Goal: Task Accomplishment & Management: Manage account settings

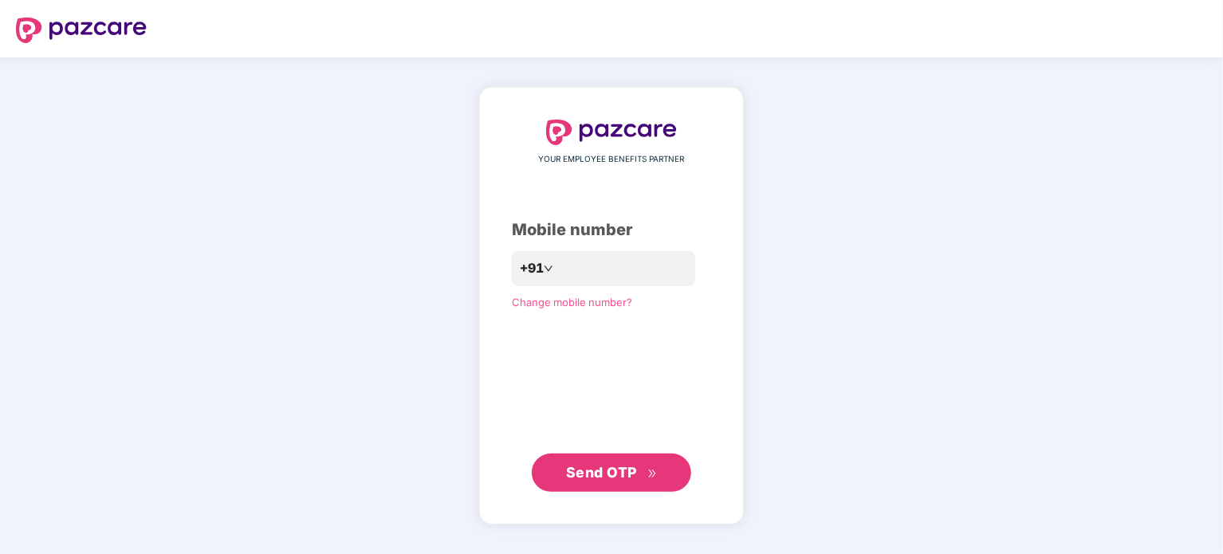
click at [599, 468] on span "Send OTP" at bounding box center [601, 472] width 71 height 17
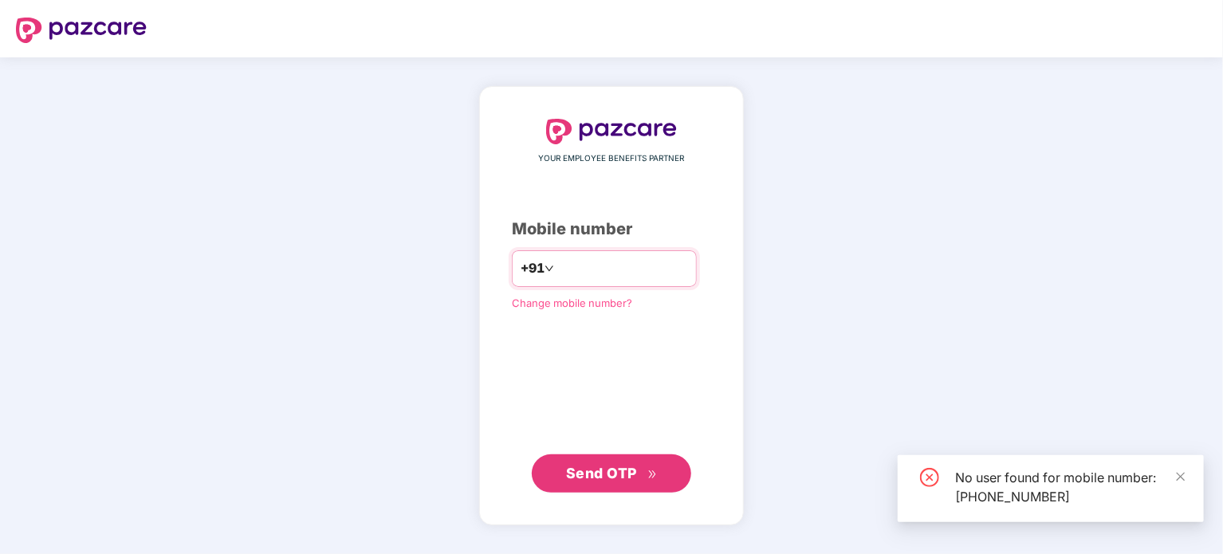
click at [631, 273] on input "**********" at bounding box center [622, 269] width 131 height 26
type input "*"
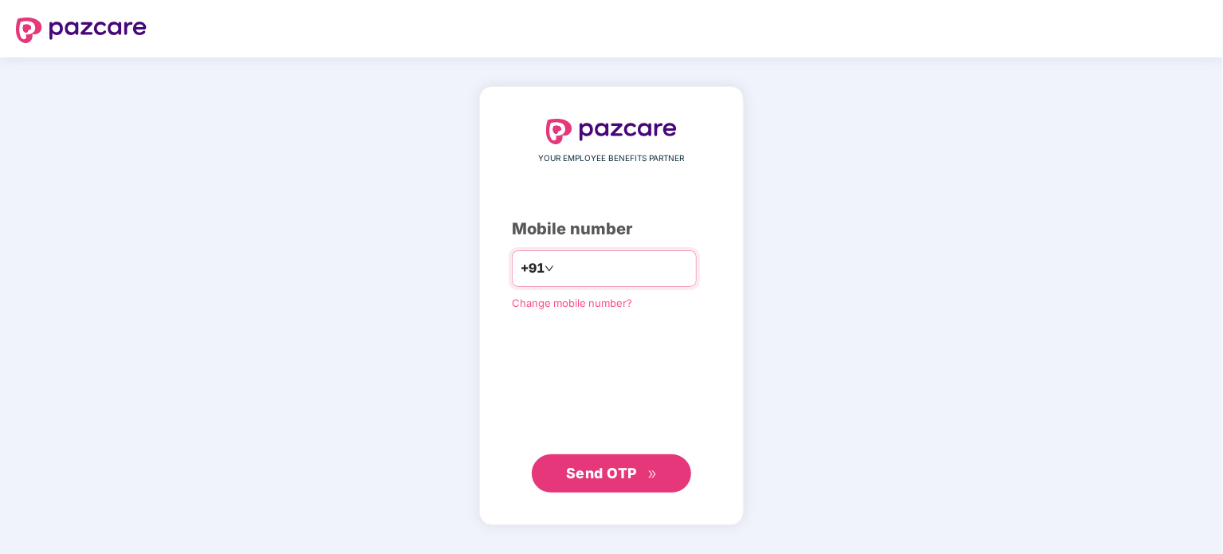
type input "**********"
click at [603, 471] on span "Send OTP" at bounding box center [601, 472] width 71 height 17
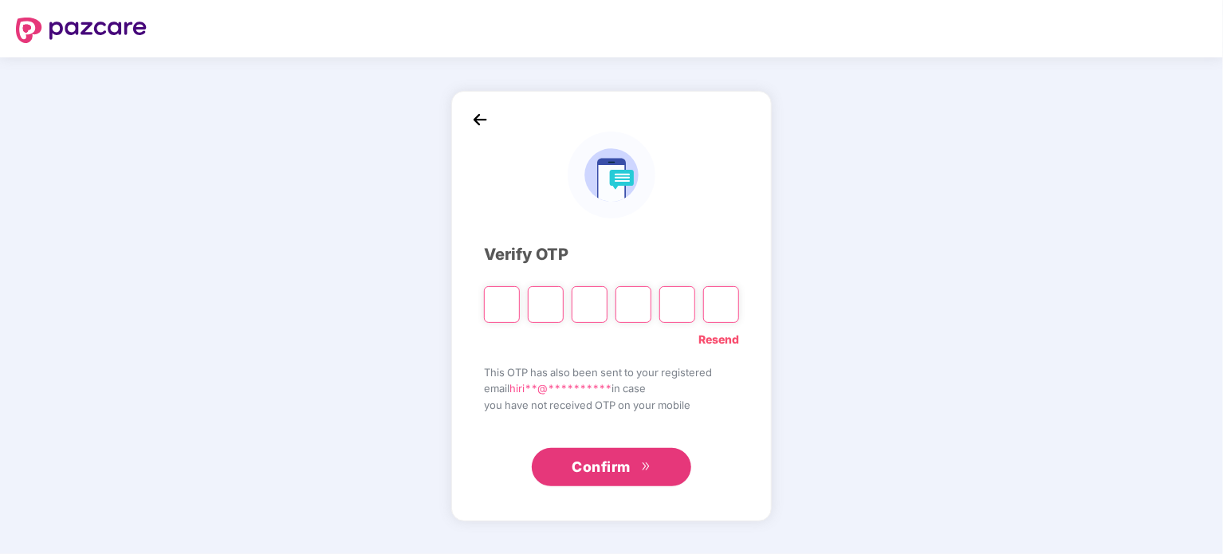
type input "*"
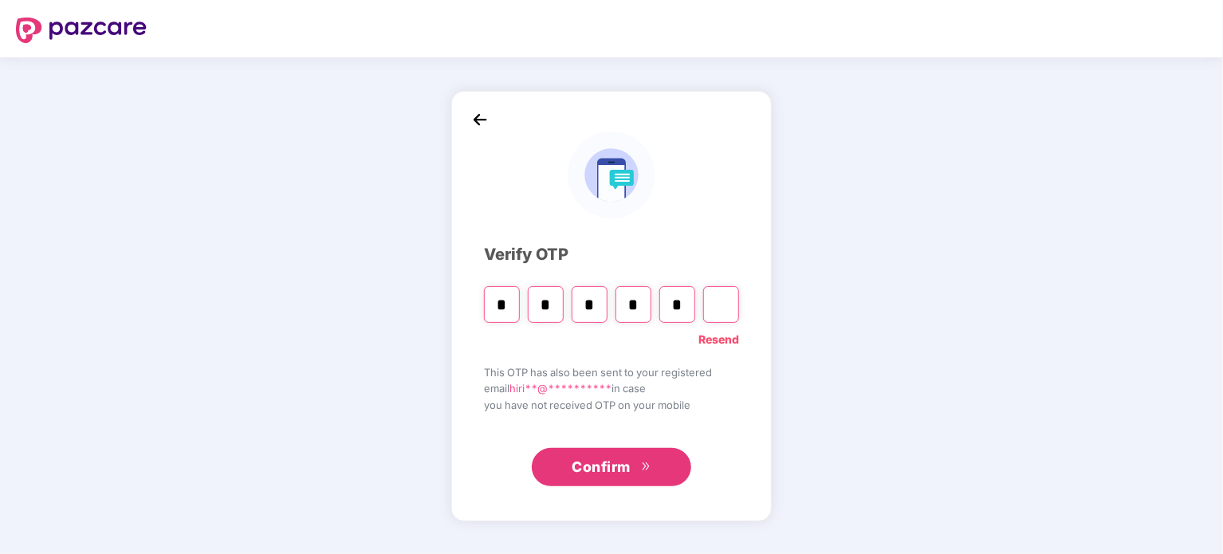
type input "*"
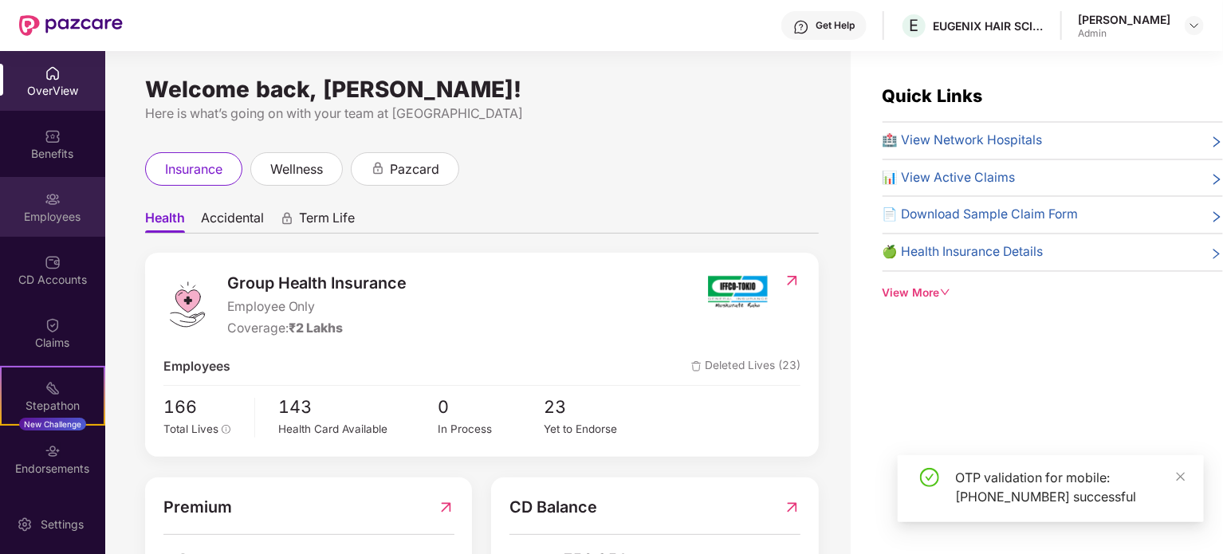
click at [61, 194] on div "Employees" at bounding box center [52, 207] width 105 height 60
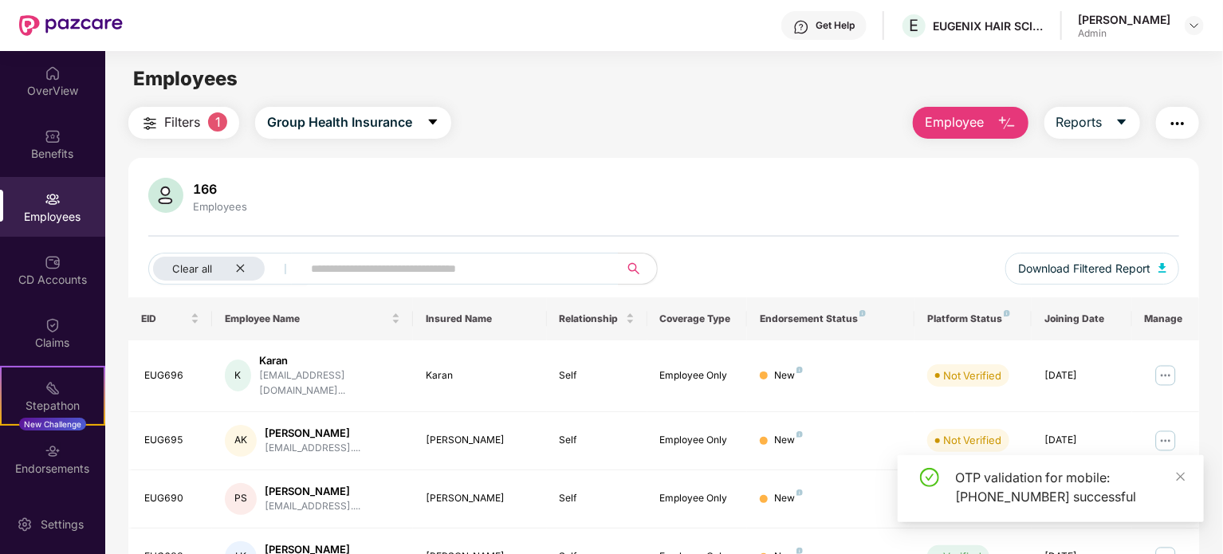
click at [1190, 476] on div "OTP validation for mobile: [PHONE_NUMBER] successful" at bounding box center [1050, 488] width 306 height 67
click at [1180, 476] on icon "close" at bounding box center [1180, 476] width 9 height 9
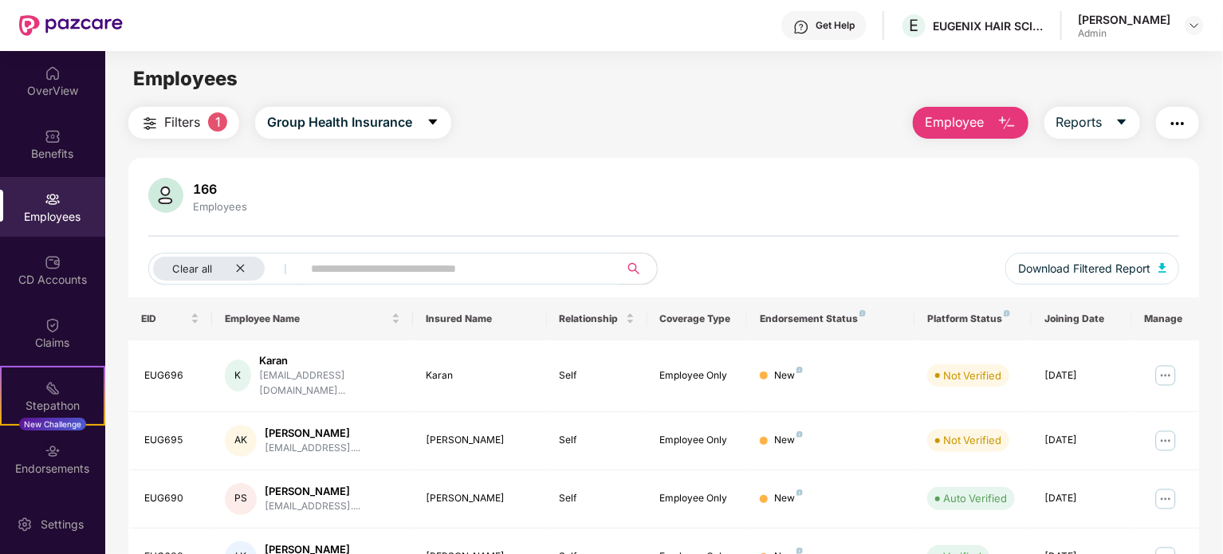
click at [430, 277] on input "text" at bounding box center [454, 269] width 286 height 24
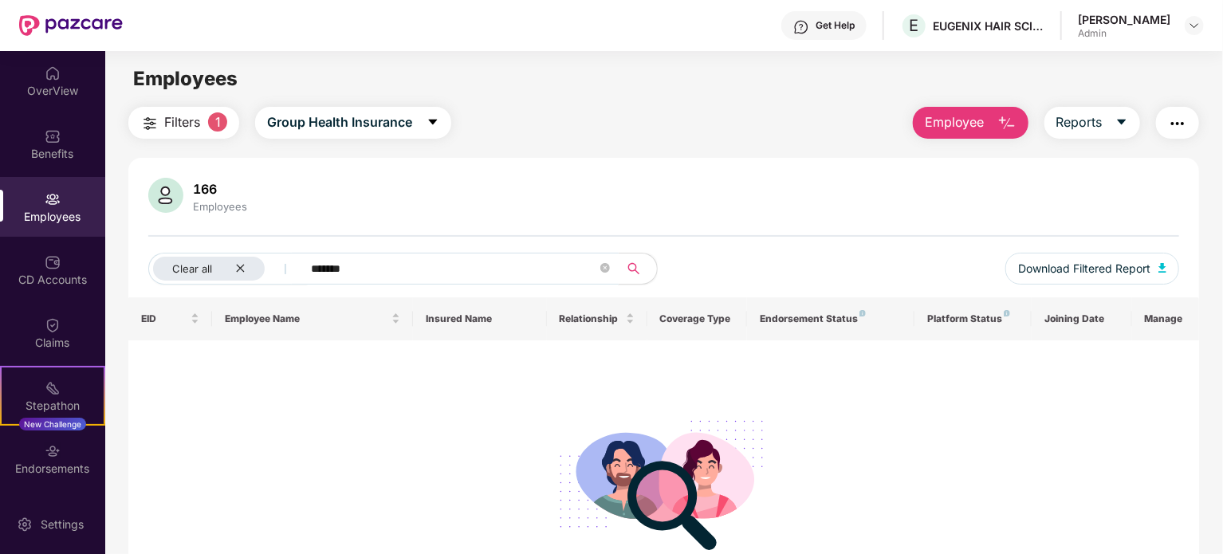
type input "*******"
click at [54, 211] on div "Employees" at bounding box center [52, 217] width 105 height 16
click at [53, 218] on div "Employees" at bounding box center [52, 217] width 105 height 16
click at [60, 85] on div "OverView" at bounding box center [52, 91] width 105 height 16
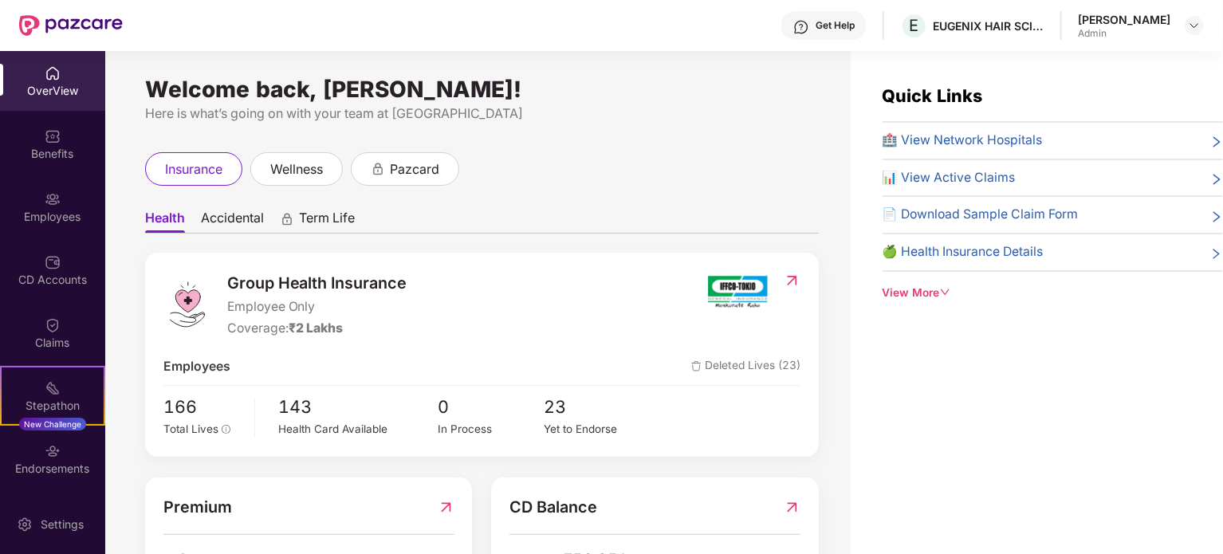
click at [57, 200] on img at bounding box center [53, 199] width 16 height 16
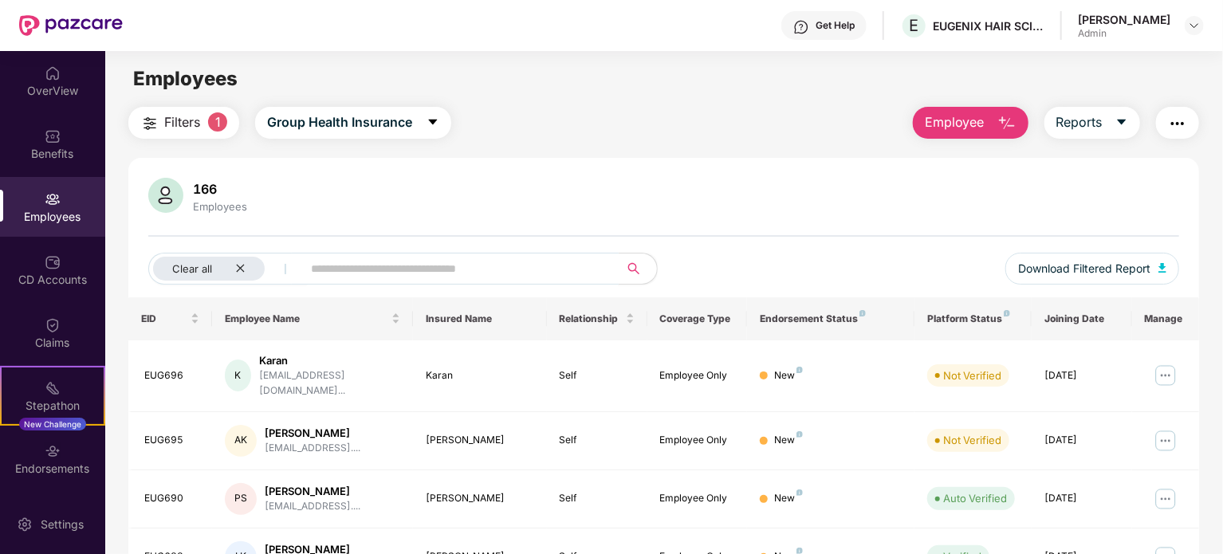
click at [349, 281] on span at bounding box center [455, 269] width 327 height 32
click at [354, 275] on input "text" at bounding box center [454, 269] width 286 height 24
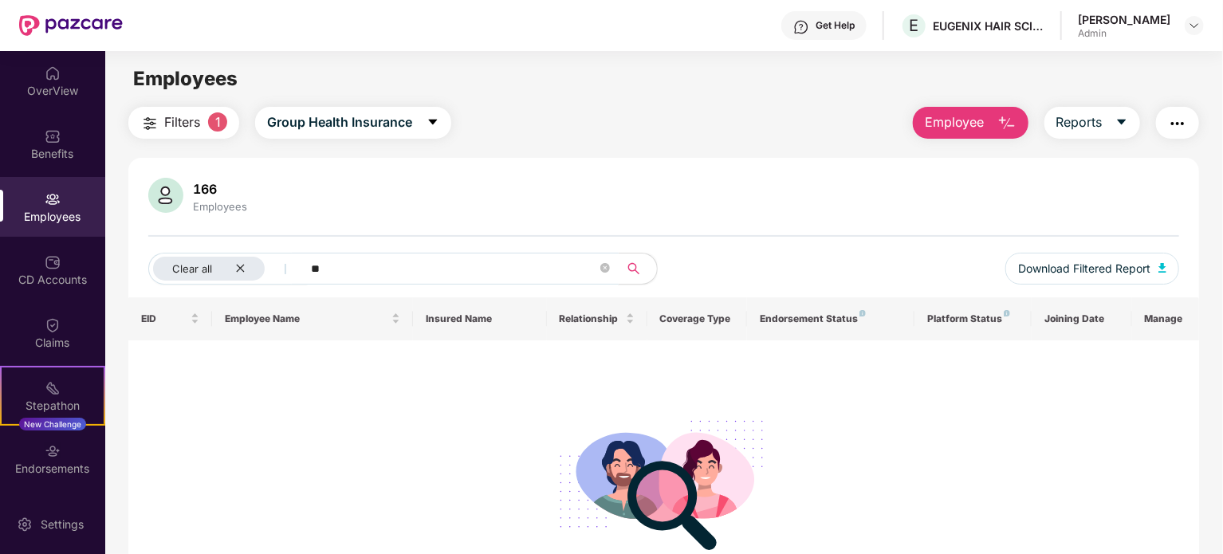
type input "*"
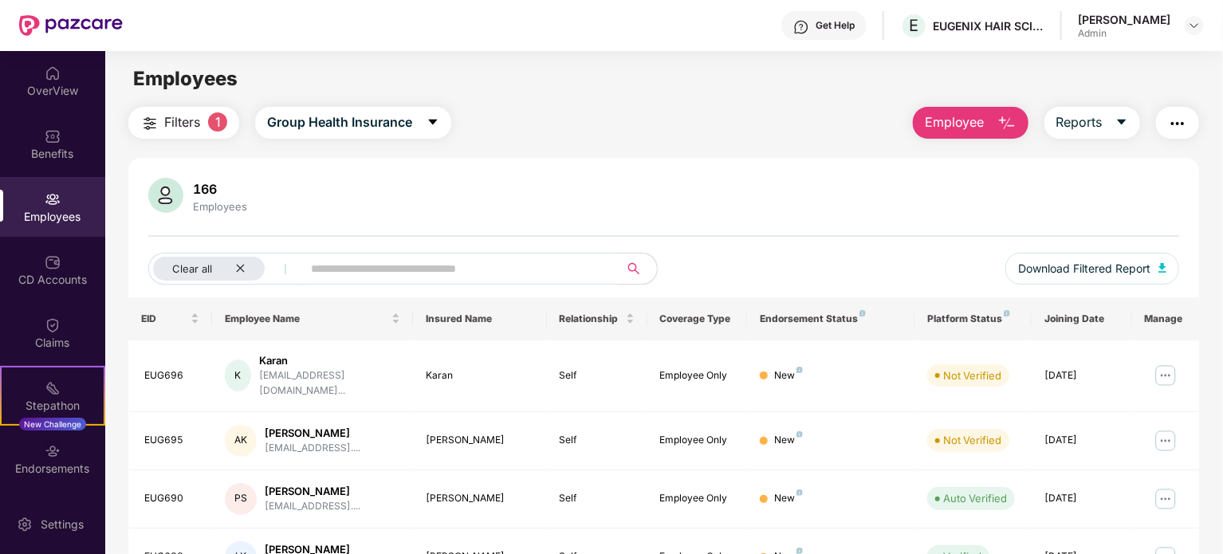
click at [198, 127] on span "Filters" at bounding box center [182, 122] width 36 height 20
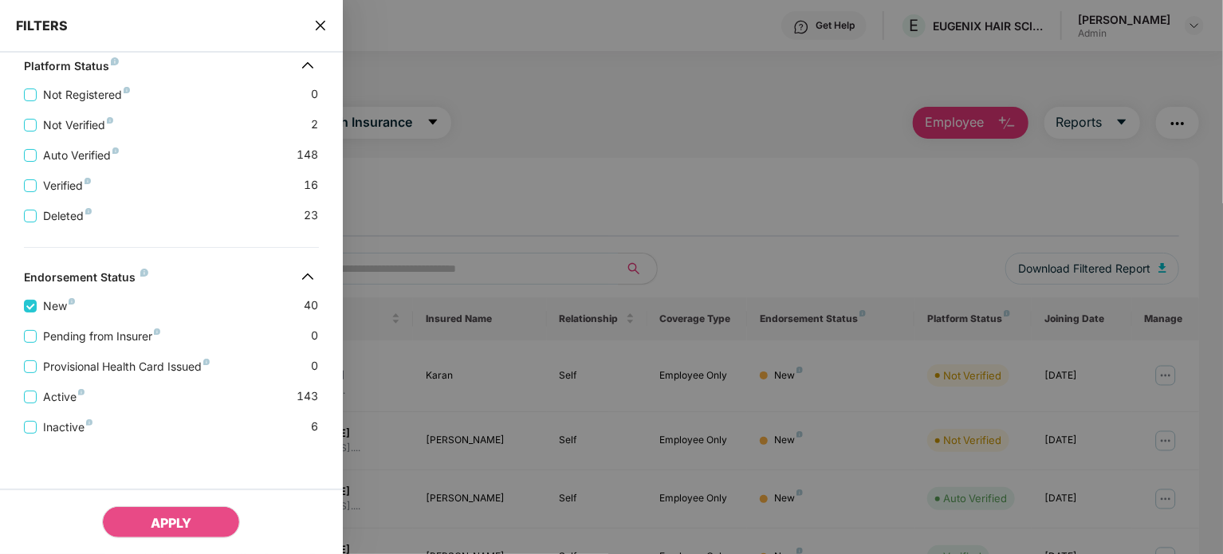
scroll to position [359, 0]
click at [163, 524] on span "APPLY" at bounding box center [171, 523] width 41 height 16
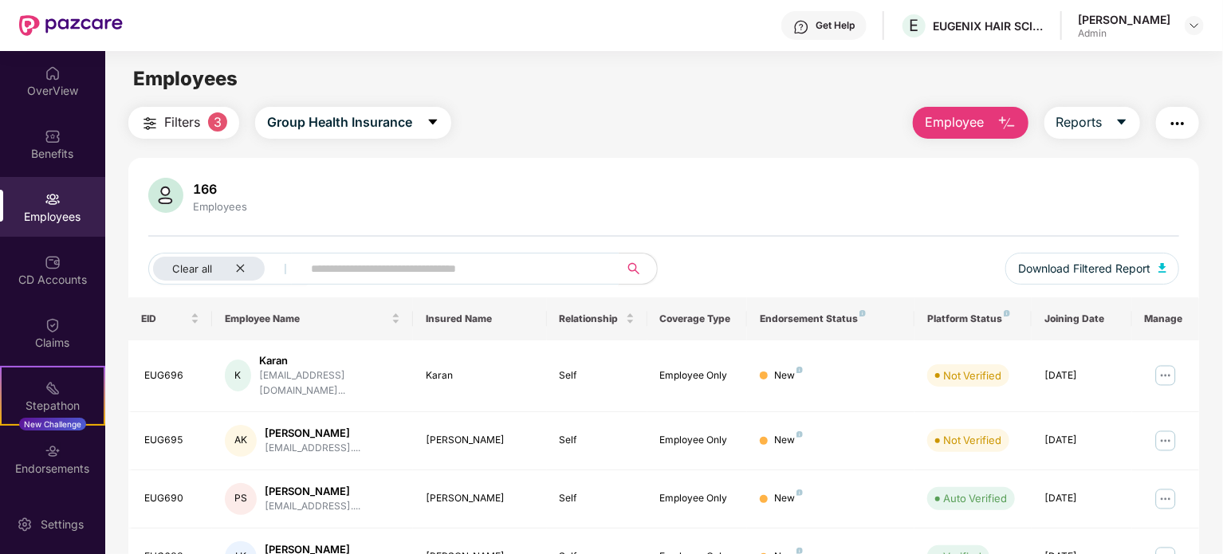
click at [344, 267] on input "text" at bounding box center [454, 269] width 286 height 24
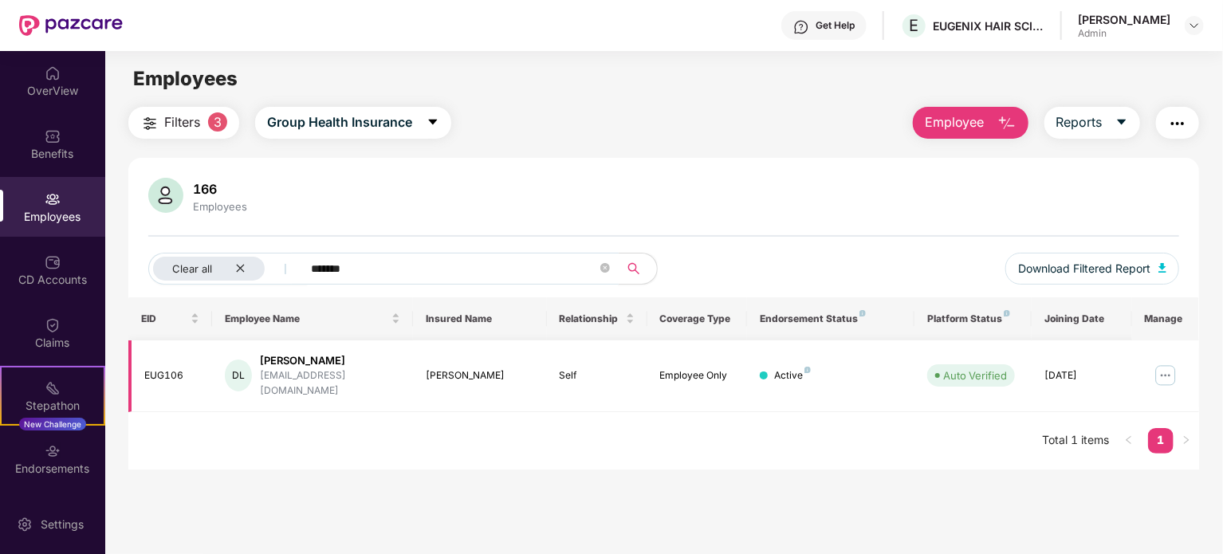
type input "*******"
click at [1167, 367] on img at bounding box center [1166, 376] width 26 height 26
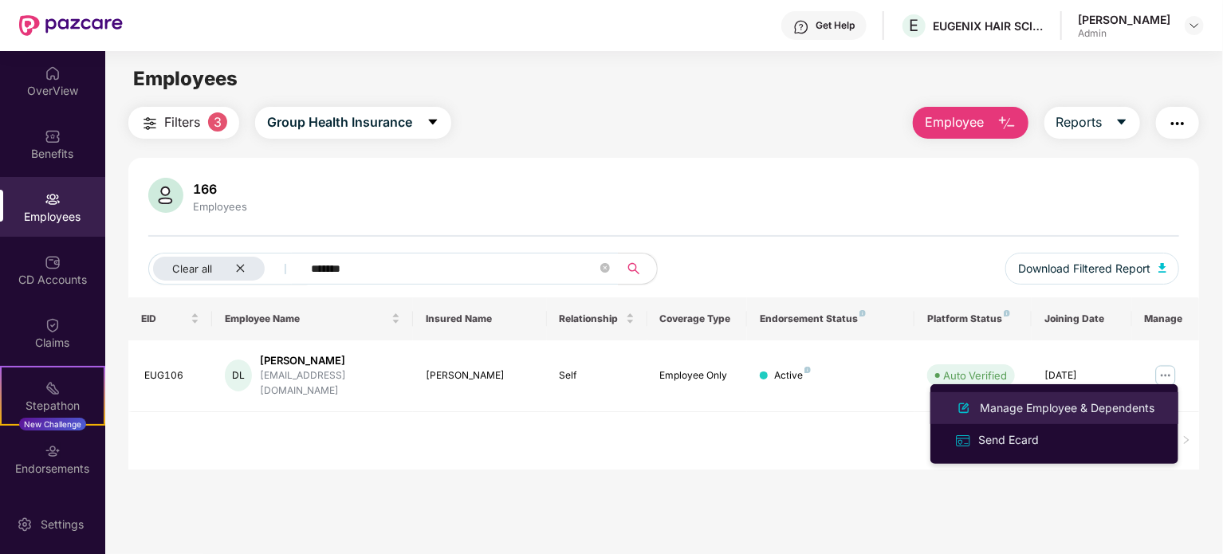
click at [1039, 408] on div "Manage Employee & Dependents" at bounding box center [1066, 408] width 181 height 18
